Goal: Navigation & Orientation: Find specific page/section

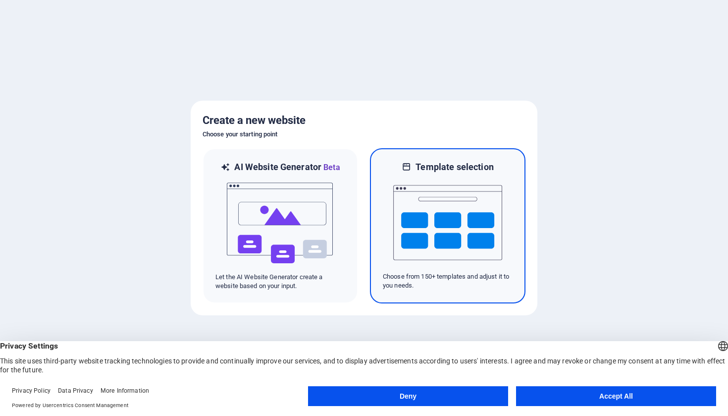
click at [470, 222] on img at bounding box center [447, 222] width 109 height 99
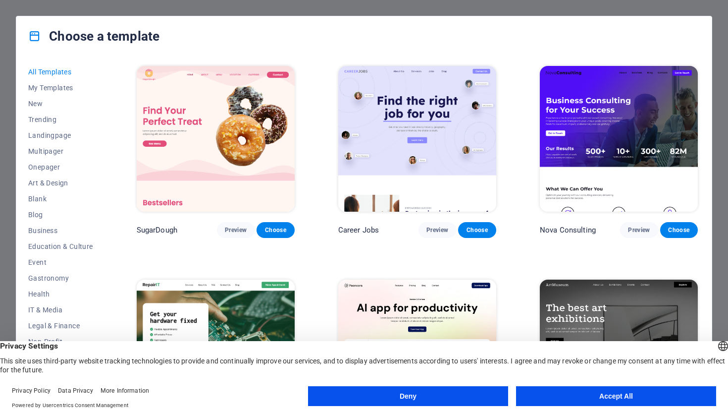
click at [418, 391] on button "Deny" at bounding box center [408, 396] width 200 height 20
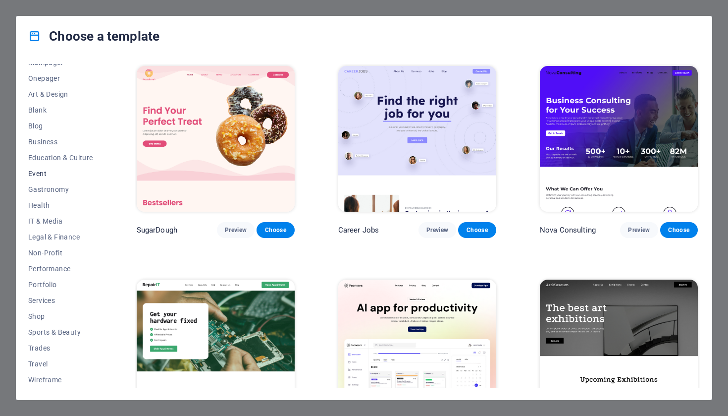
scroll to position [89, 0]
click at [42, 206] on span "Health" at bounding box center [60, 205] width 65 height 8
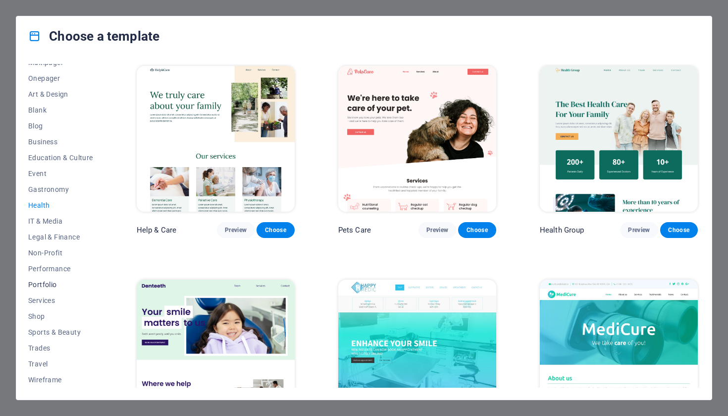
click at [53, 281] on span "Portfolio" at bounding box center [60, 284] width 65 height 8
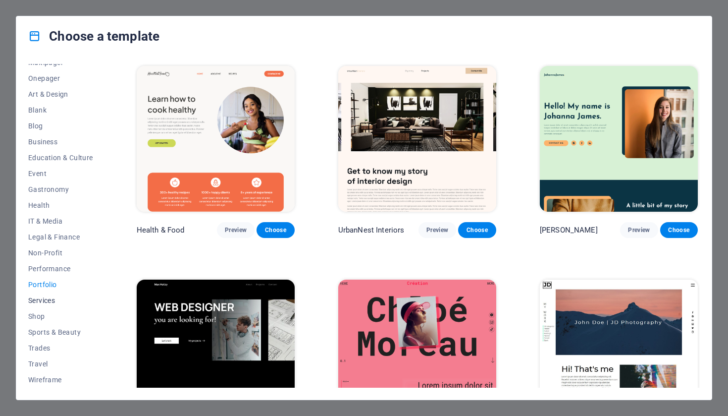
click at [51, 302] on span "Services" at bounding box center [60, 300] width 65 height 8
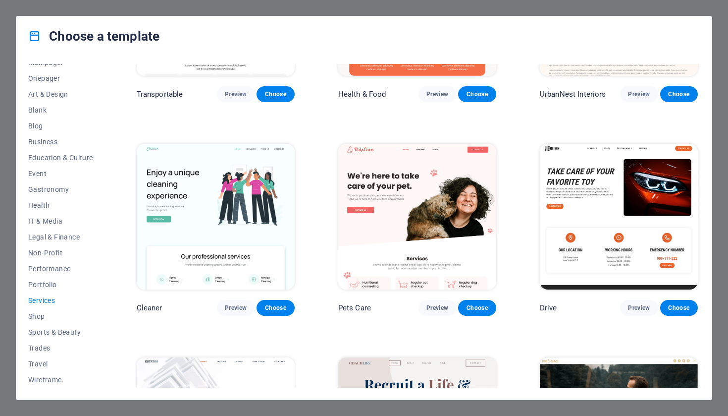
scroll to position [363, 0]
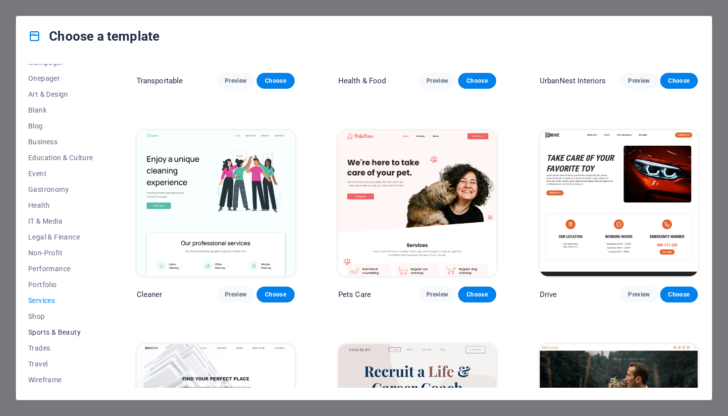
click at [63, 335] on span "Sports & Beauty" at bounding box center [60, 332] width 65 height 8
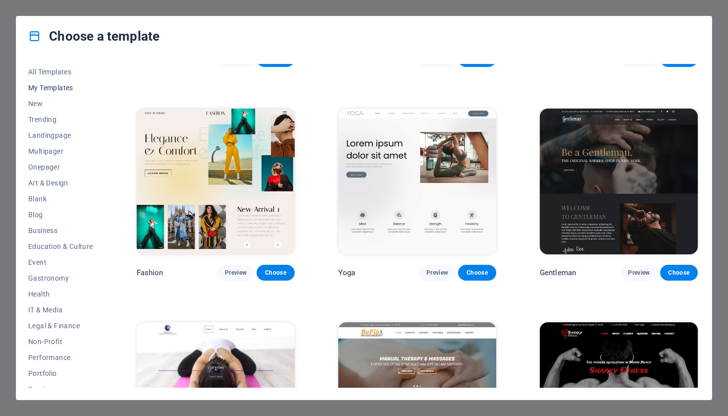
scroll to position [0, 0]
click at [64, 93] on button "My Templates" at bounding box center [60, 88] width 65 height 16
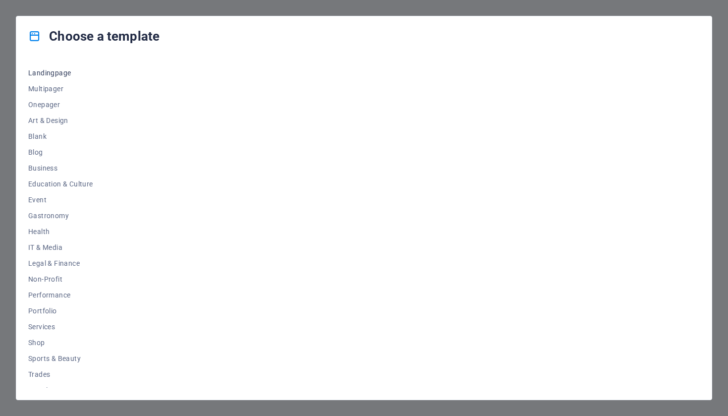
scroll to position [72, 0]
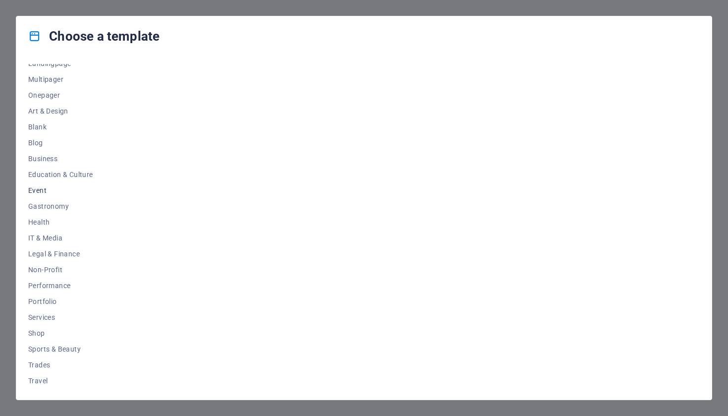
click at [36, 191] on span "Event" at bounding box center [60, 190] width 65 height 8
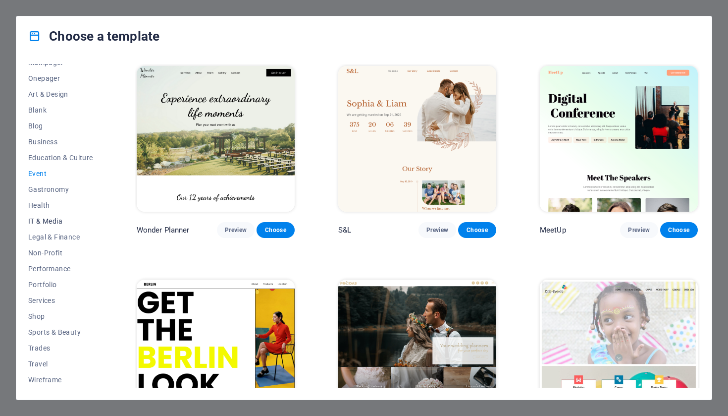
scroll to position [89, 0]
click at [66, 271] on span "Performance" at bounding box center [60, 269] width 65 height 8
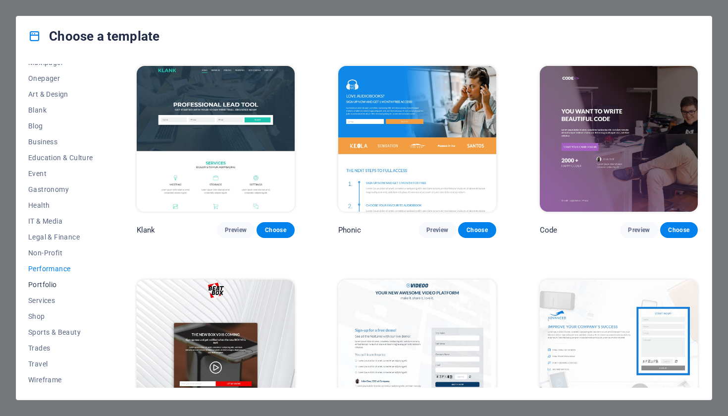
click at [52, 284] on span "Portfolio" at bounding box center [60, 284] width 65 height 8
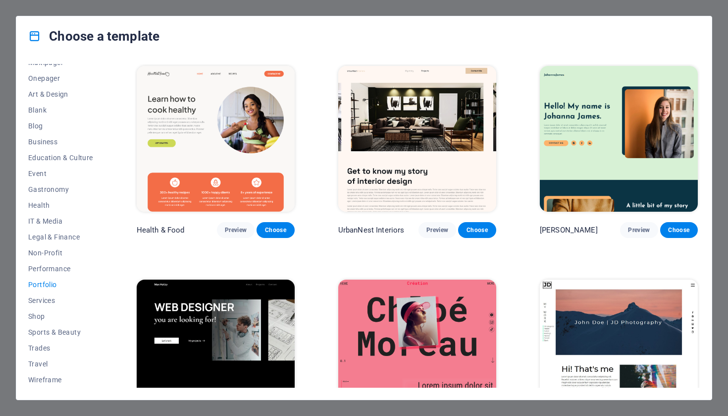
click at [52, 290] on button "Portfolio" at bounding box center [60, 284] width 65 height 16
click at [52, 293] on button "Services" at bounding box center [60, 300] width 65 height 16
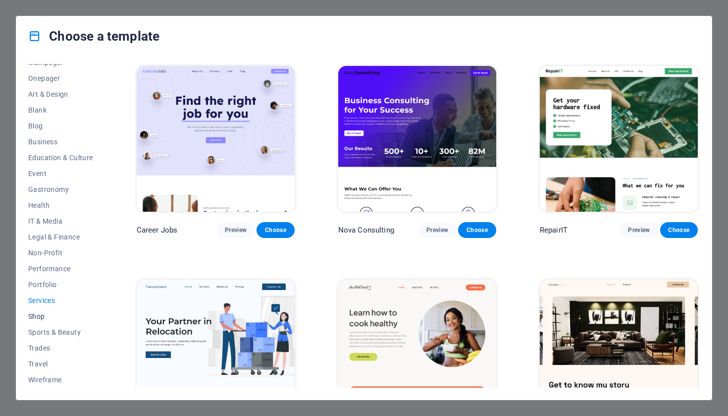
click at [36, 317] on span "Shop" at bounding box center [60, 316] width 65 height 8
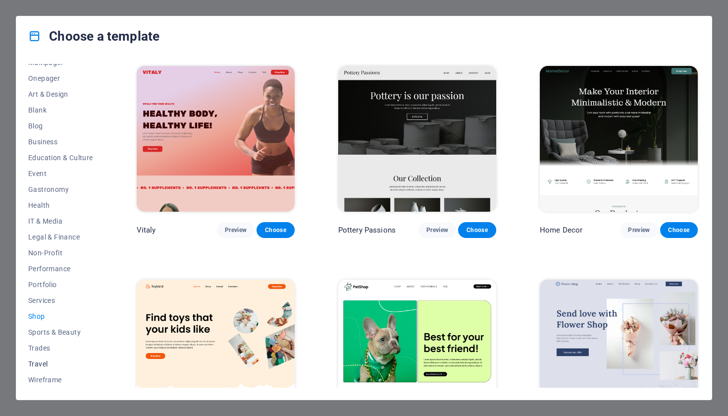
click at [48, 363] on span "Travel" at bounding box center [60, 364] width 65 height 8
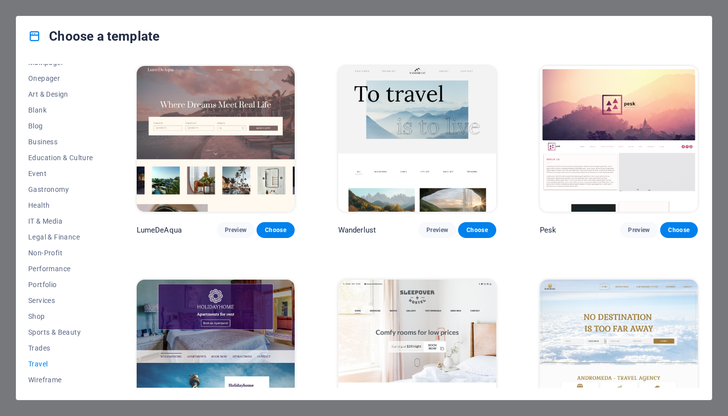
scroll to position [0, 0]
click at [226, 108] on img at bounding box center [216, 139] width 158 height 146
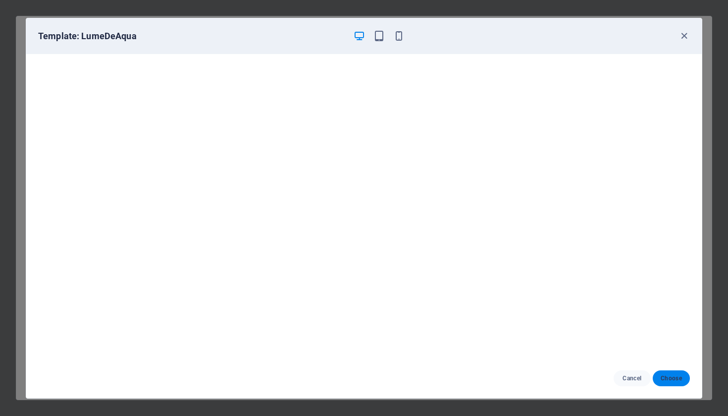
click at [683, 377] on button "Choose" at bounding box center [671, 378] width 37 height 16
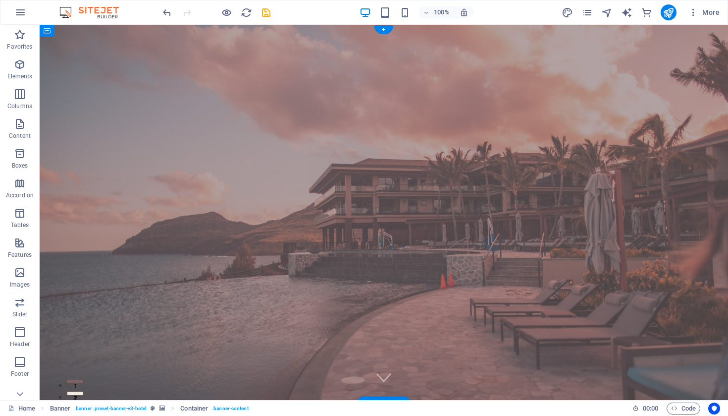
drag, startPoint x: 213, startPoint y: 87, endPoint x: 212, endPoint y: 54, distance: 33.7
